Goal: Task Accomplishment & Management: Complete application form

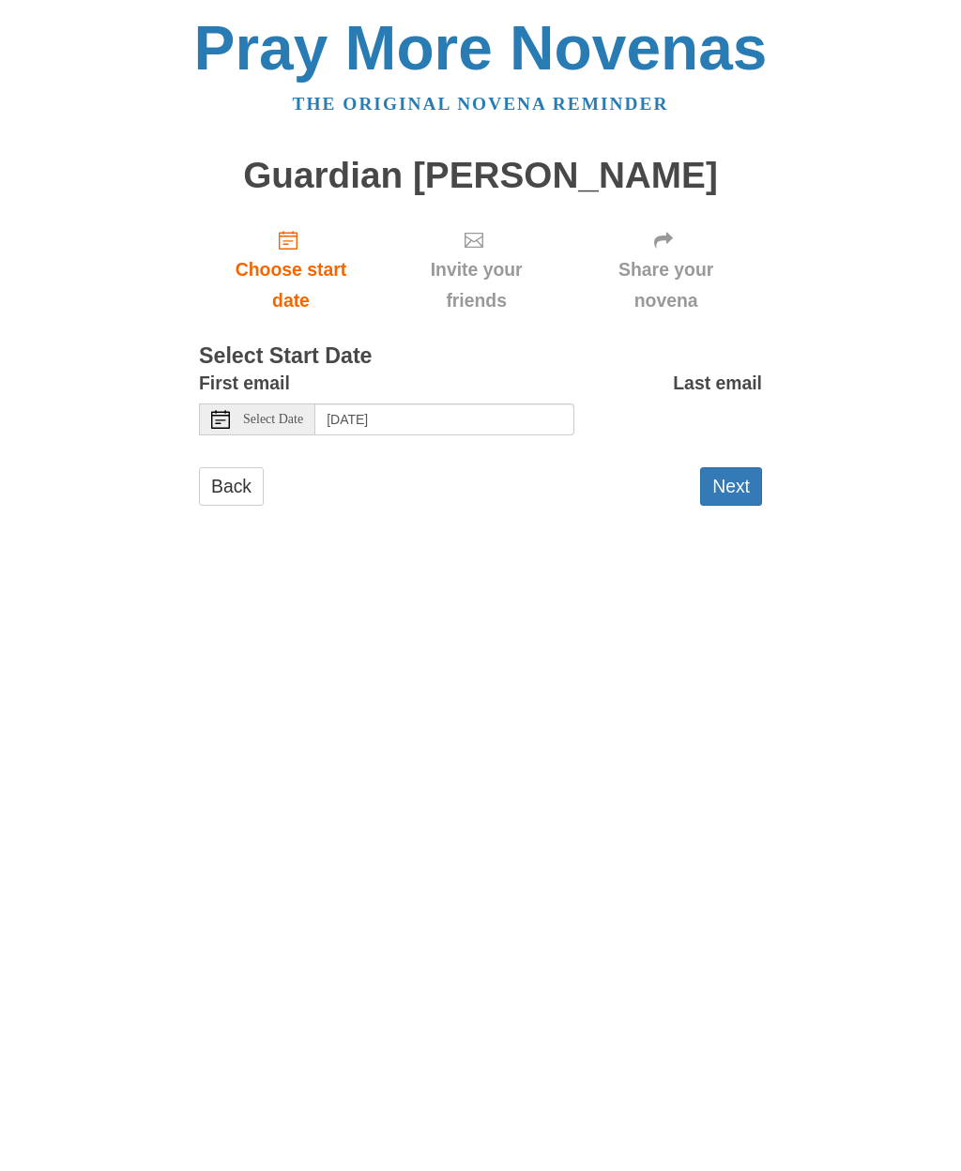
click at [290, 263] on span "Choose start date" at bounding box center [291, 285] width 146 height 62
click at [269, 421] on div "Select Date" at bounding box center [257, 420] width 116 height 32
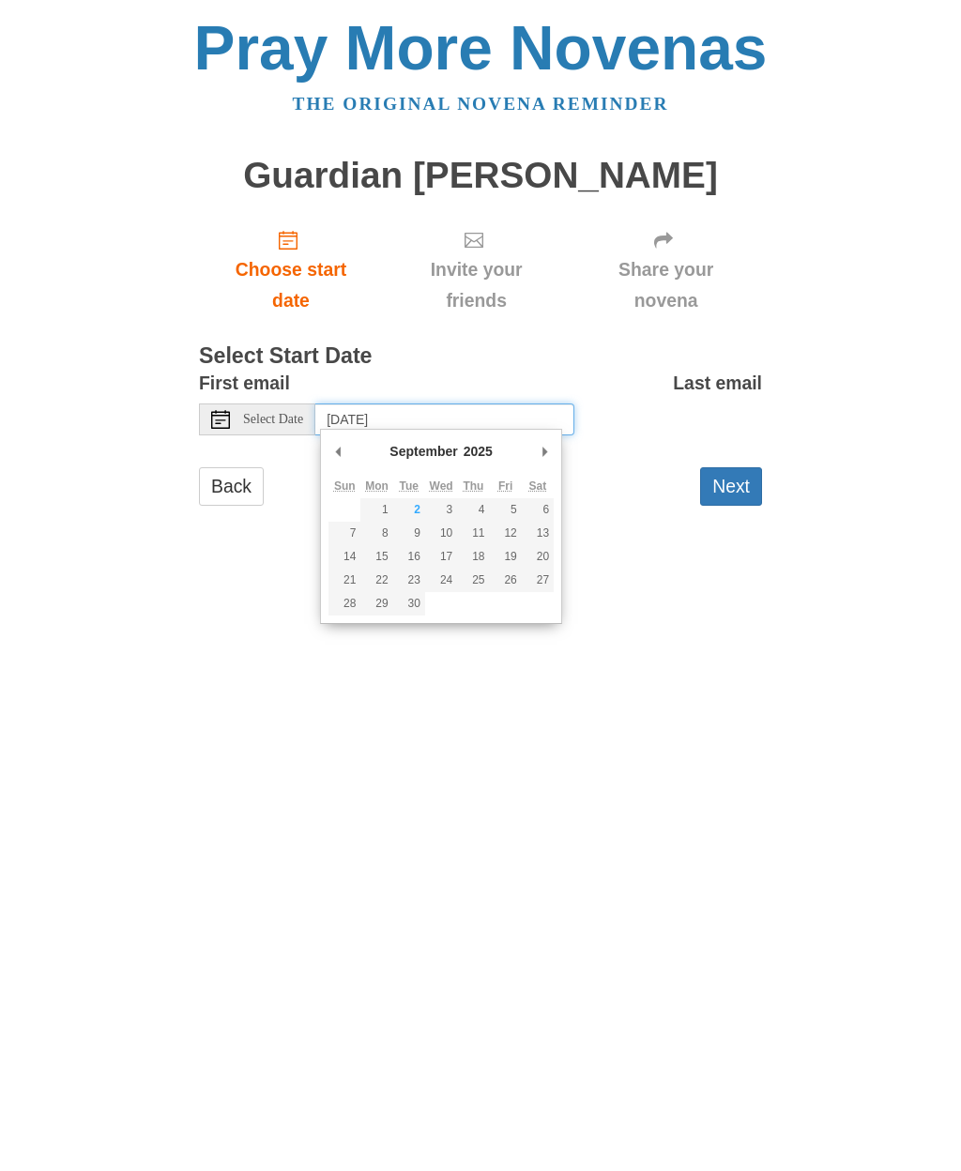
type input "Tuesday, September 2nd"
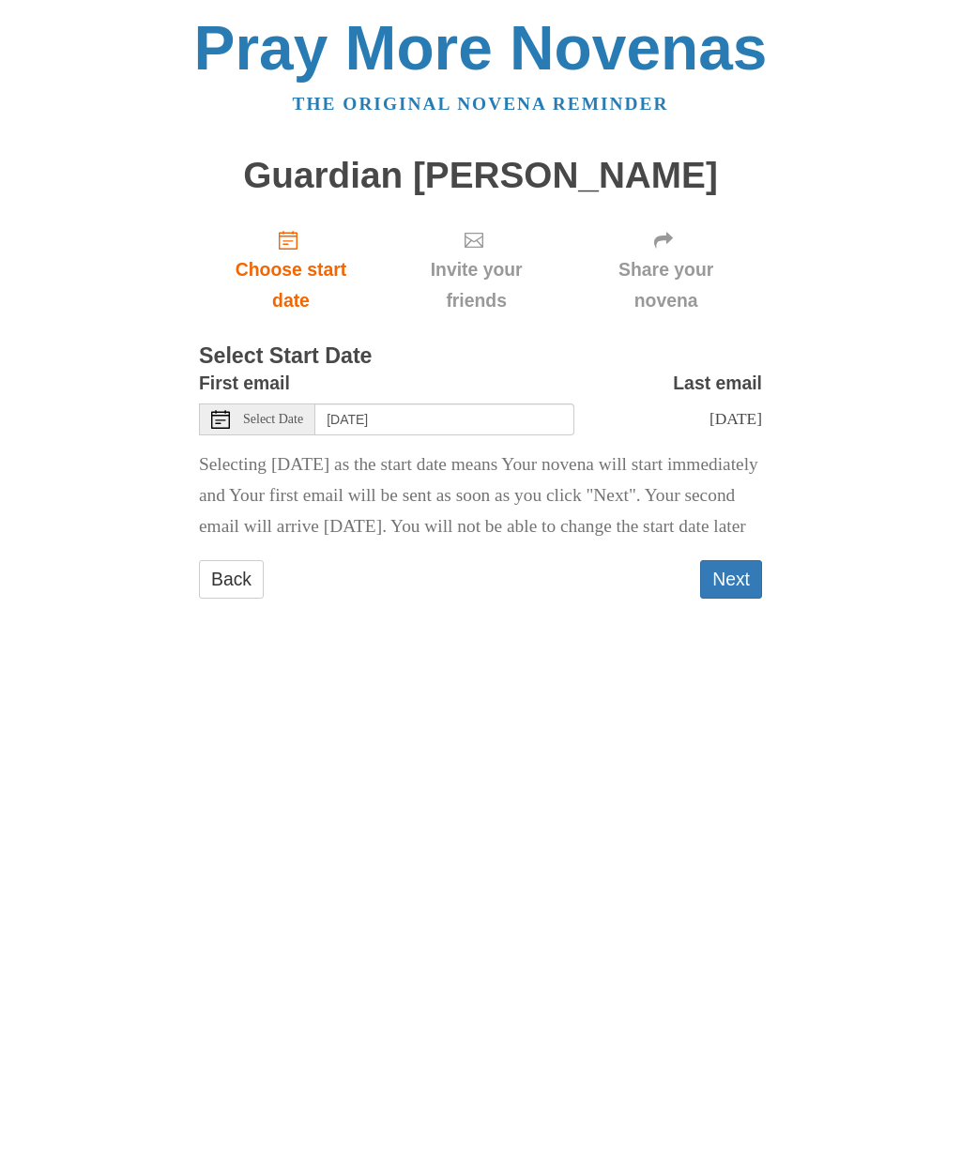
click at [721, 599] on button "Next" at bounding box center [731, 579] width 62 height 38
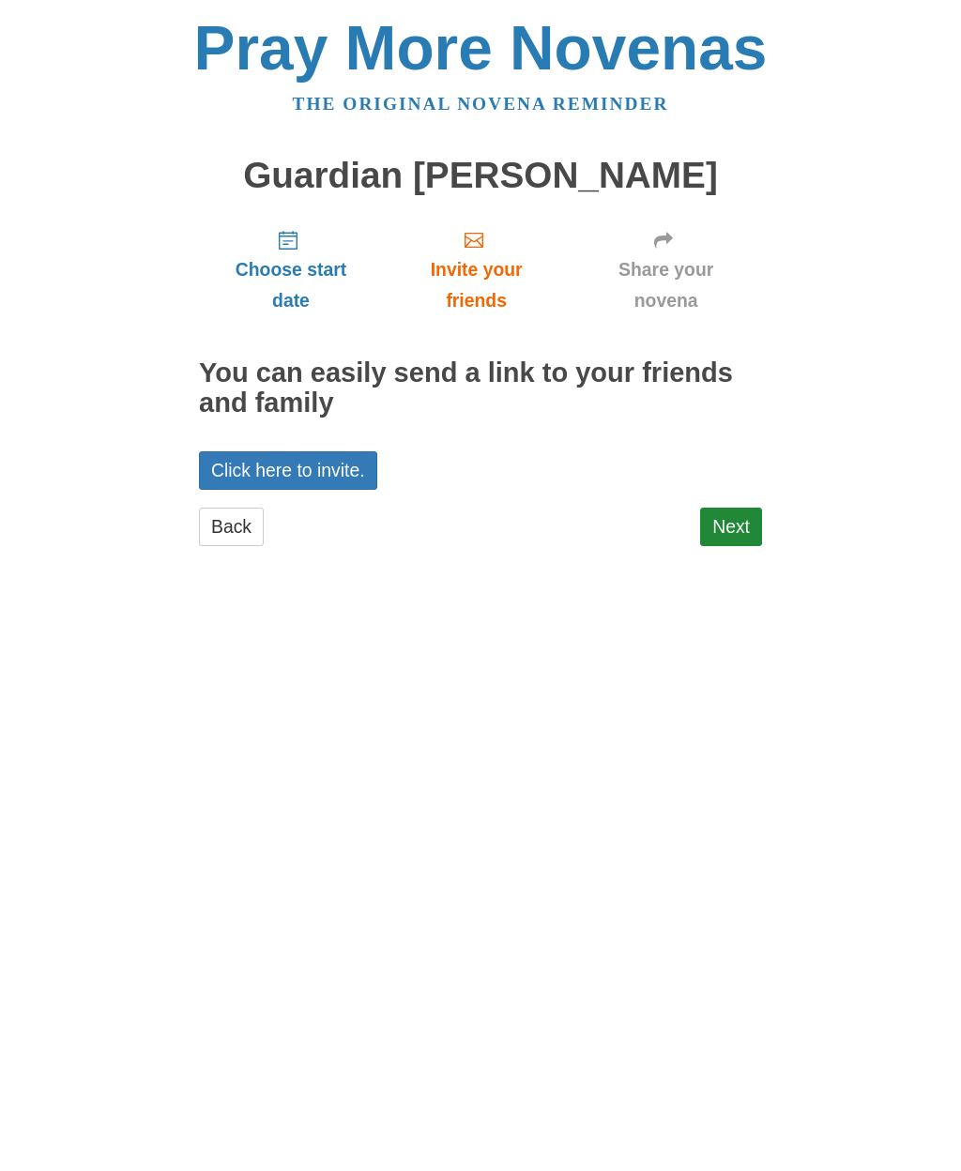
click at [752, 537] on link "Next" at bounding box center [731, 527] width 62 height 38
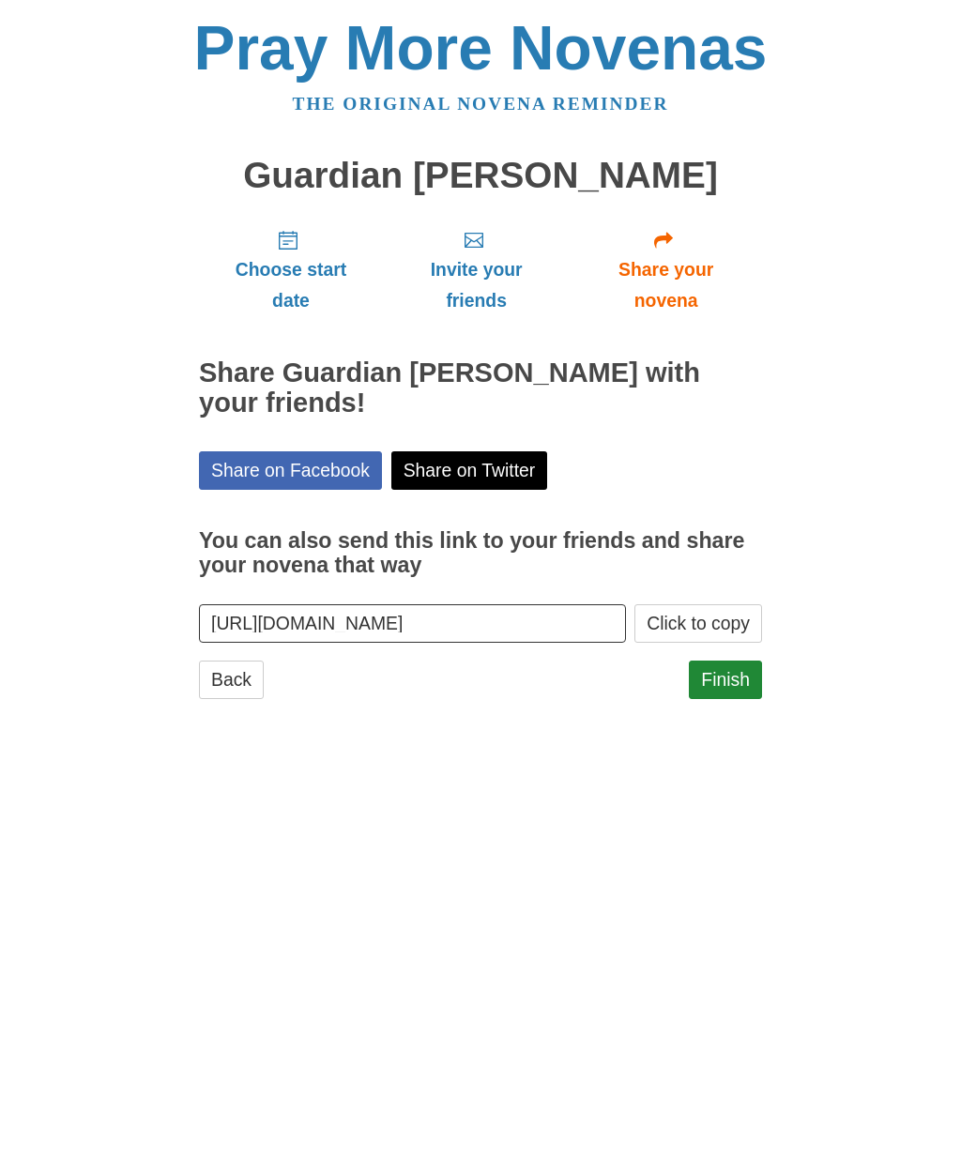
click at [733, 688] on link "Finish" at bounding box center [725, 680] width 73 height 38
